Goal: Communication & Community: Share content

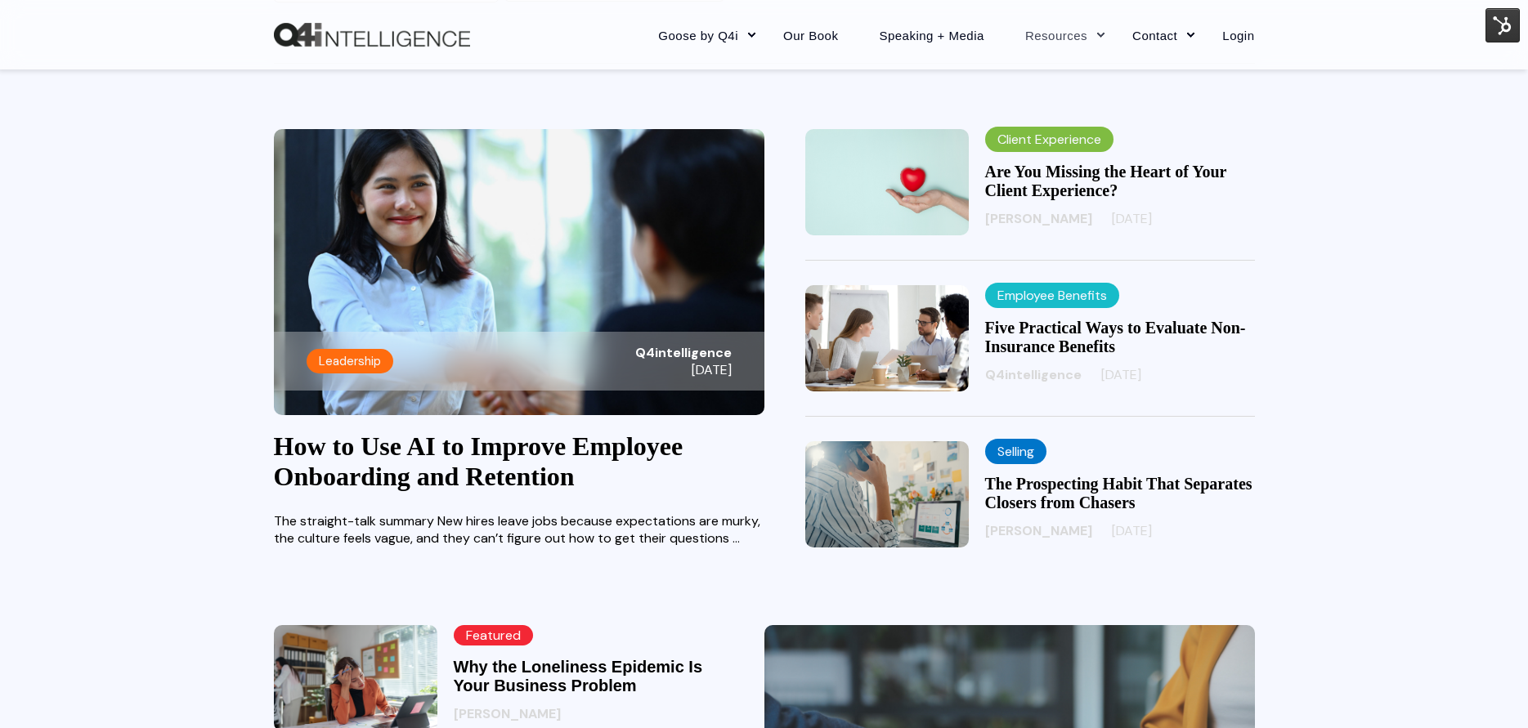
scroll to position [409, 0]
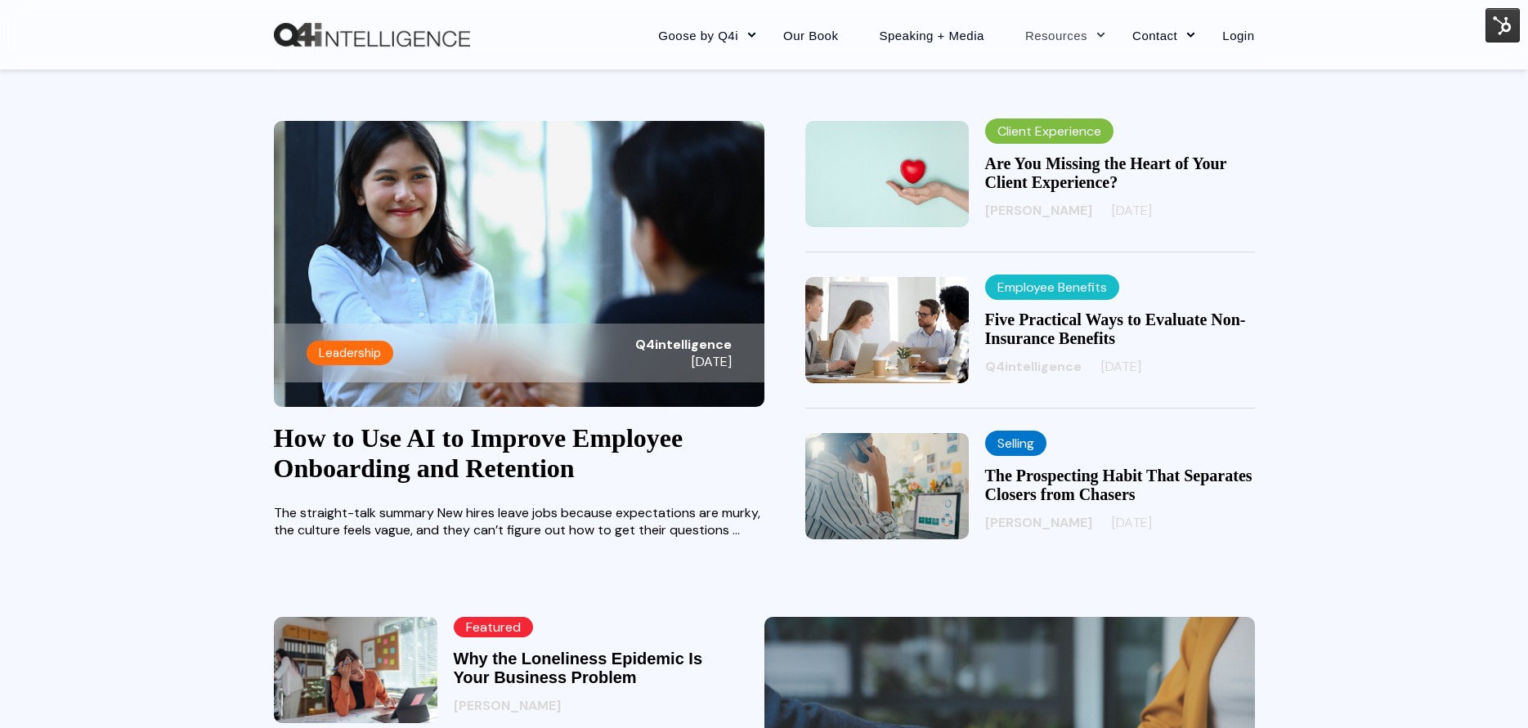
click at [423, 446] on link "How to Use AI to Improve Employee Onboarding and Retention" at bounding box center [479, 454] width 410 height 60
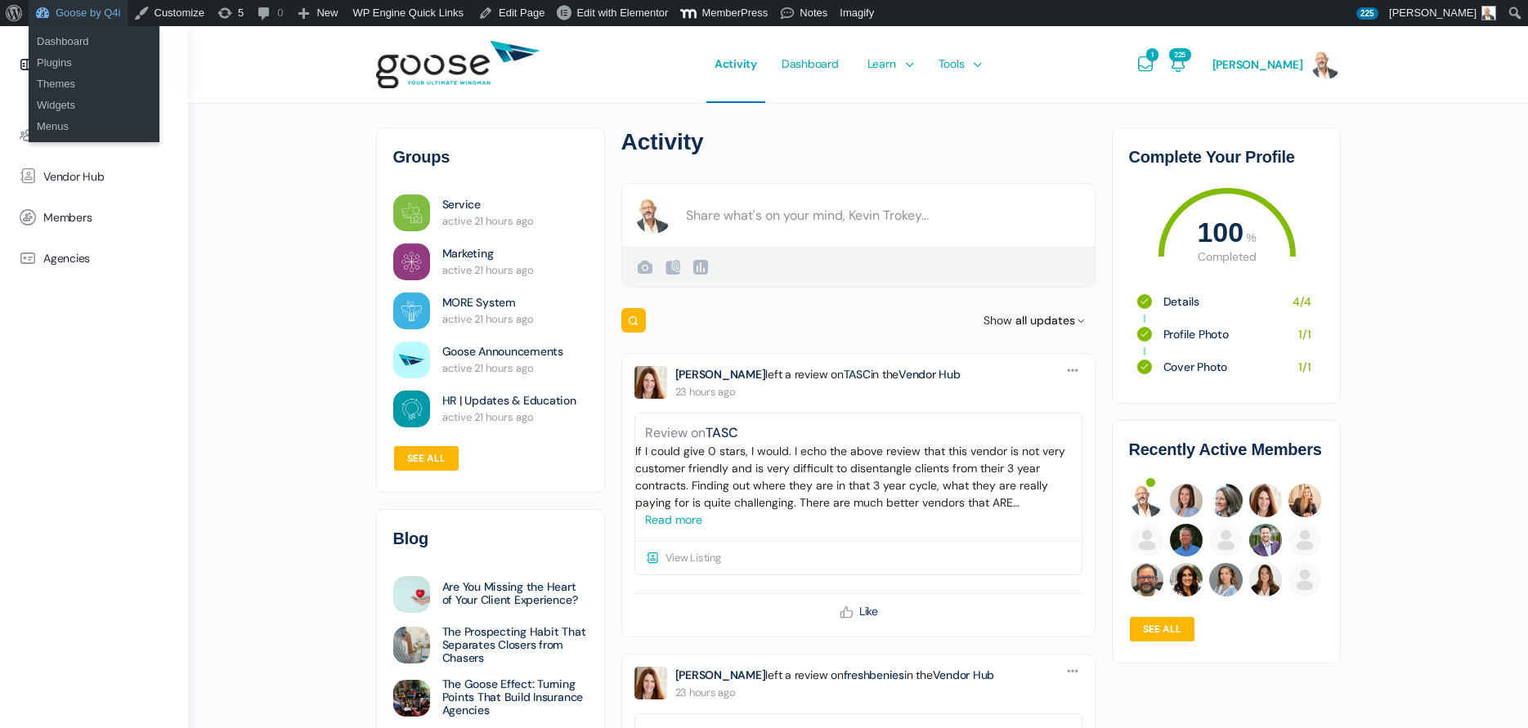
click at [52, 15] on link "Goose by Q4i" at bounding box center [78, 13] width 99 height 26
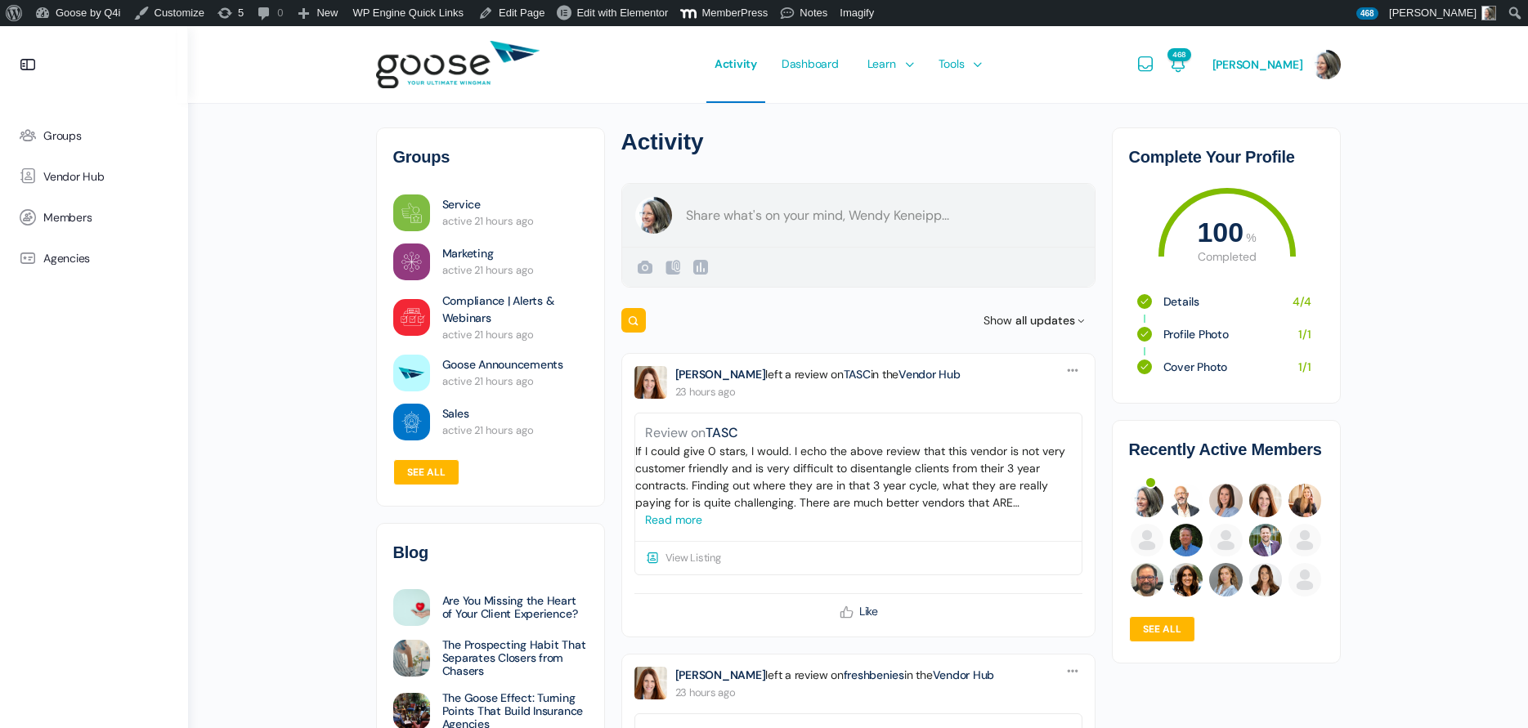
click at [774, 211] on form "Create a post Wendy Keneipp Public Public Visible to anyone, on or off this sit…" at bounding box center [858, 235] width 474 height 105
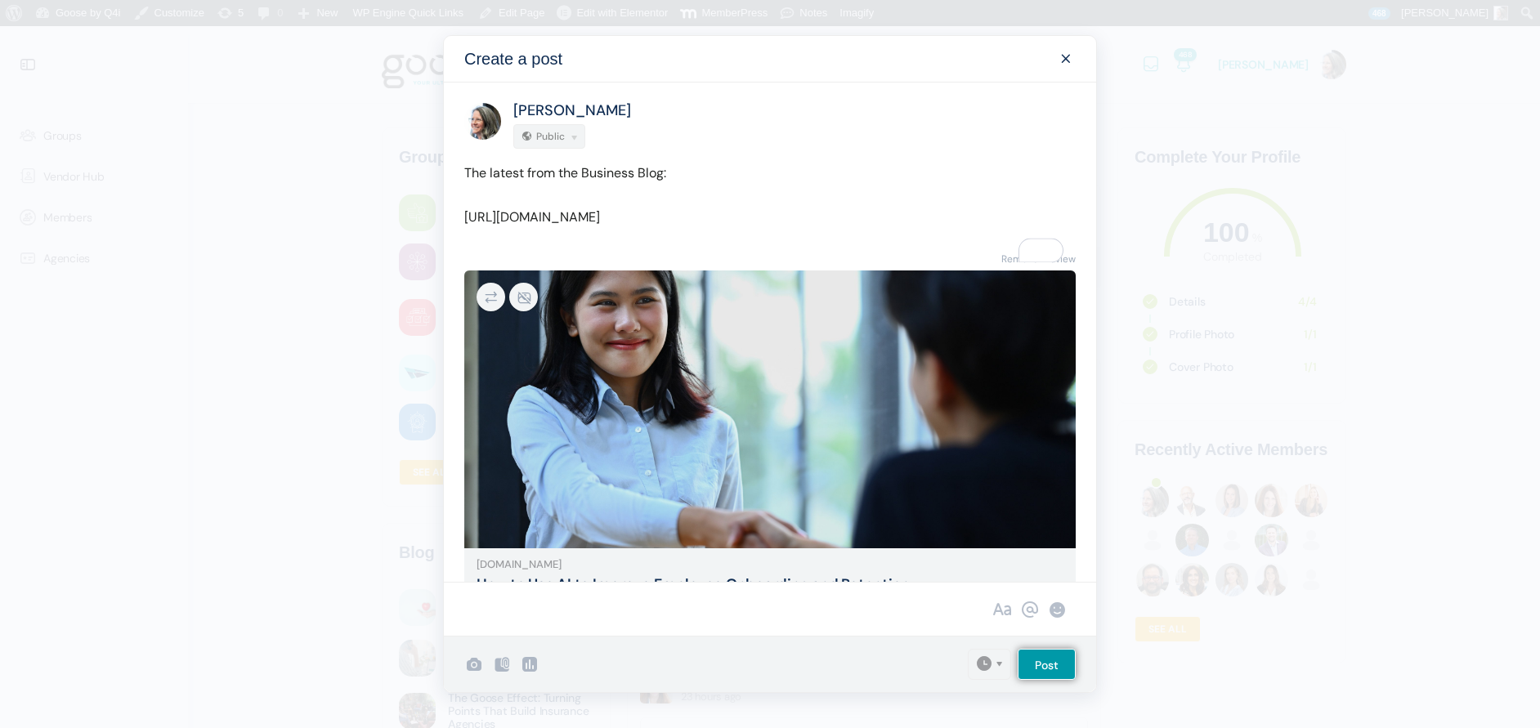
scroll to position [90, 0]
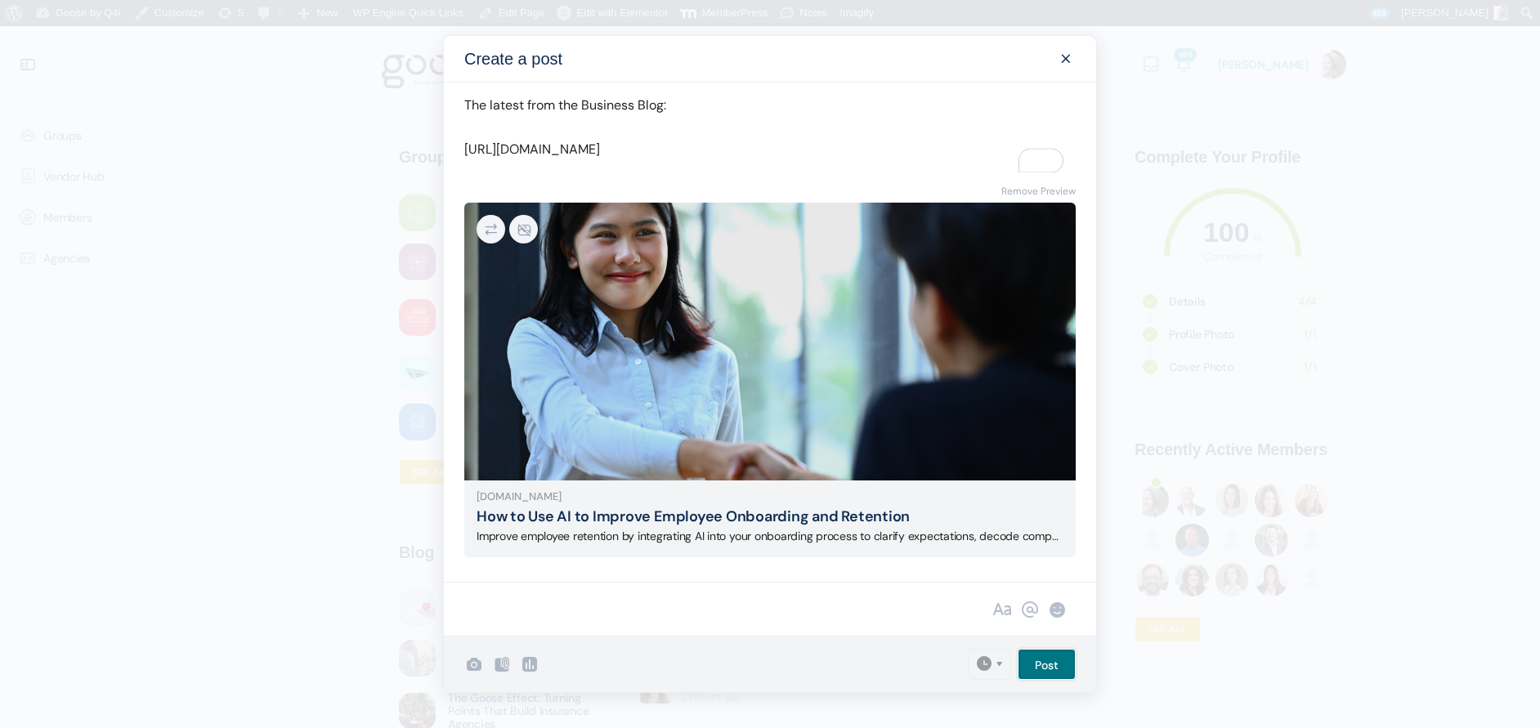
click at [1041, 668] on input "Post" at bounding box center [1047, 664] width 58 height 31
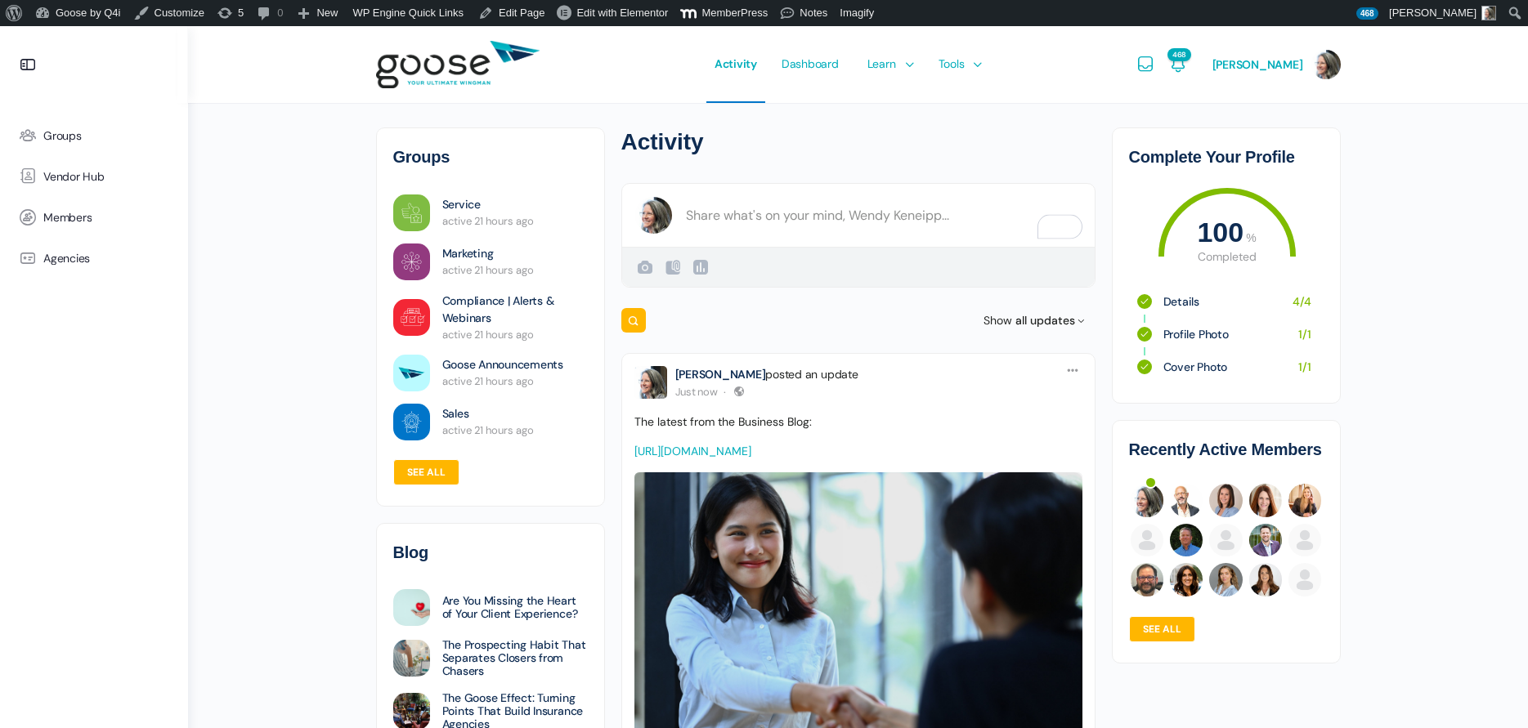
scroll to position [0, 0]
